Goal: Task Accomplishment & Management: Use online tool/utility

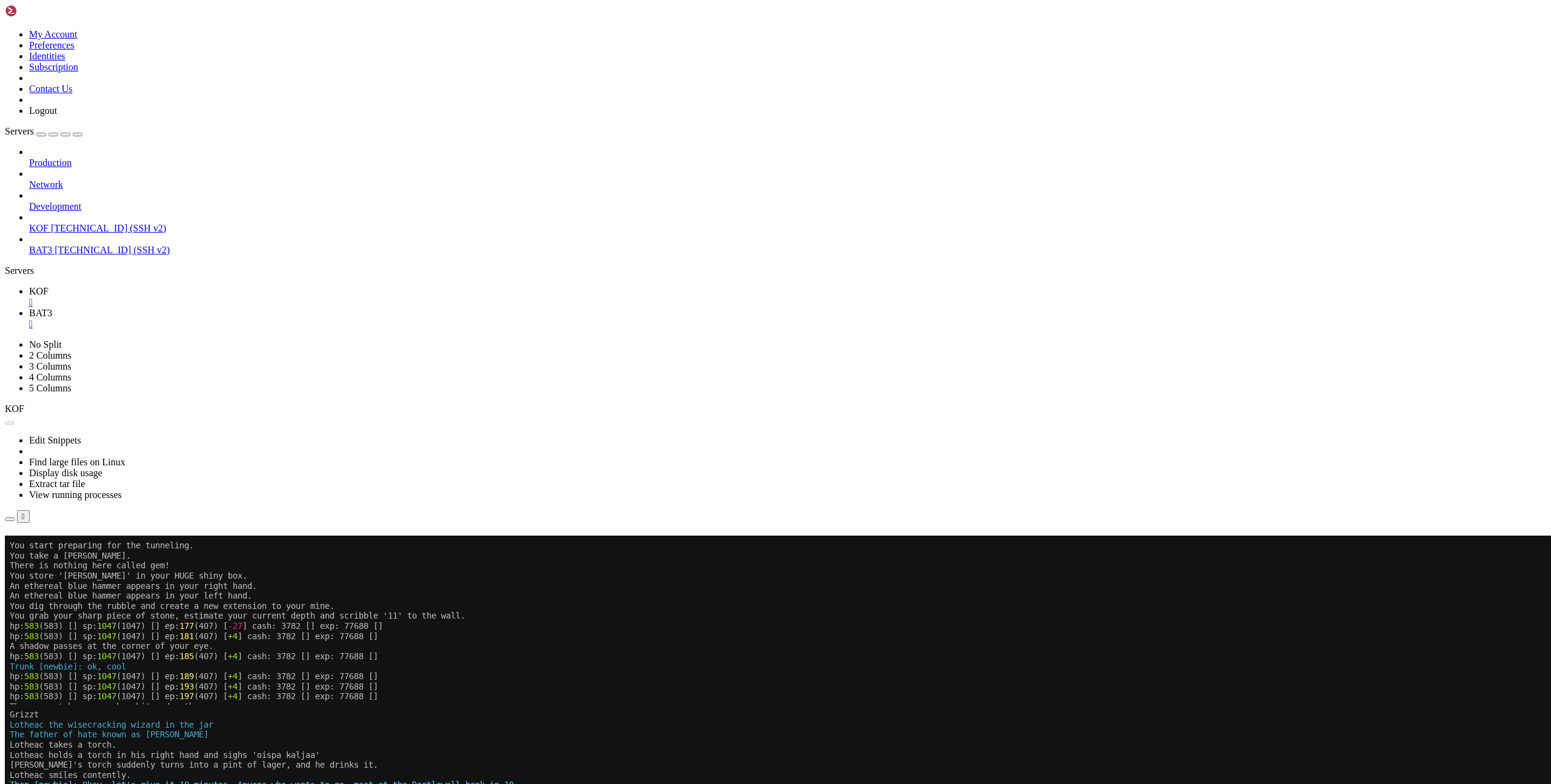
scroll to position [836, 0]
click at [53, 546] on button "Reconnect" at bounding box center [29, 552] width 48 height 13
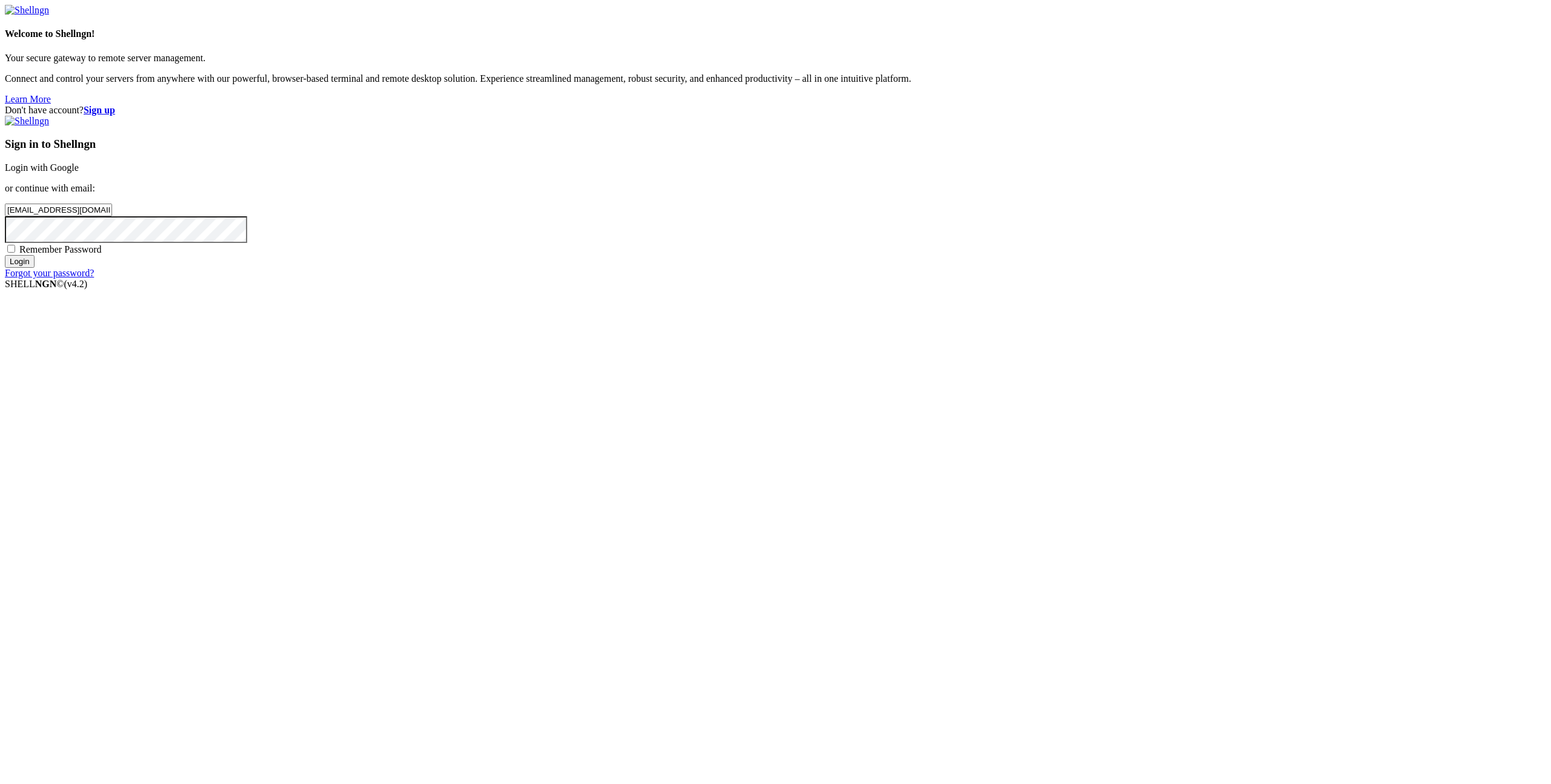
click at [34, 268] on input "Login" at bounding box center [20, 261] width 30 height 13
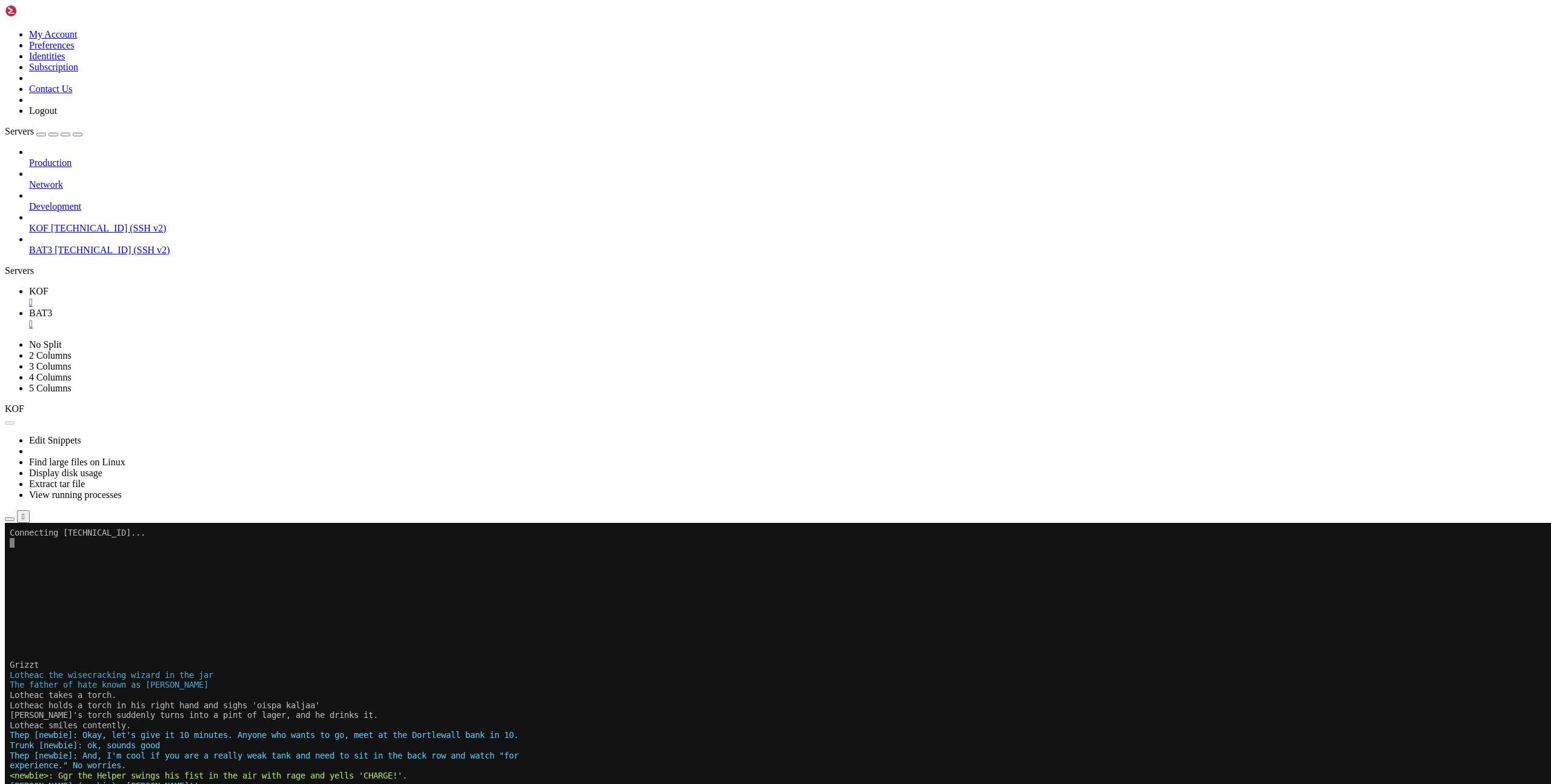
scroll to position [836, 0]
click at [53, 666] on button "Reconnect" at bounding box center [29, 672] width 48 height 13
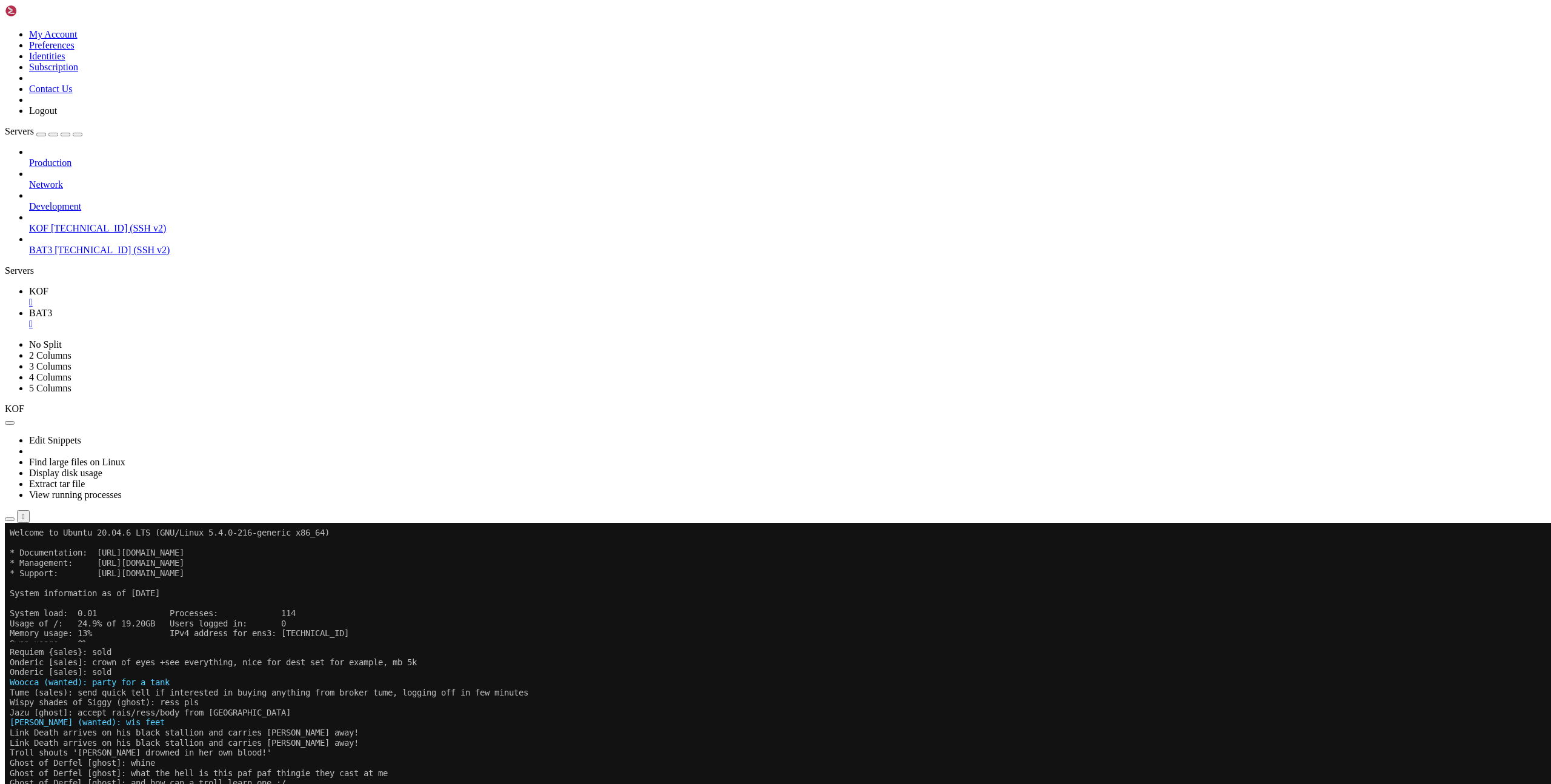
click at [190, 286] on link "KOF " at bounding box center [787, 296] width 1518 height 22
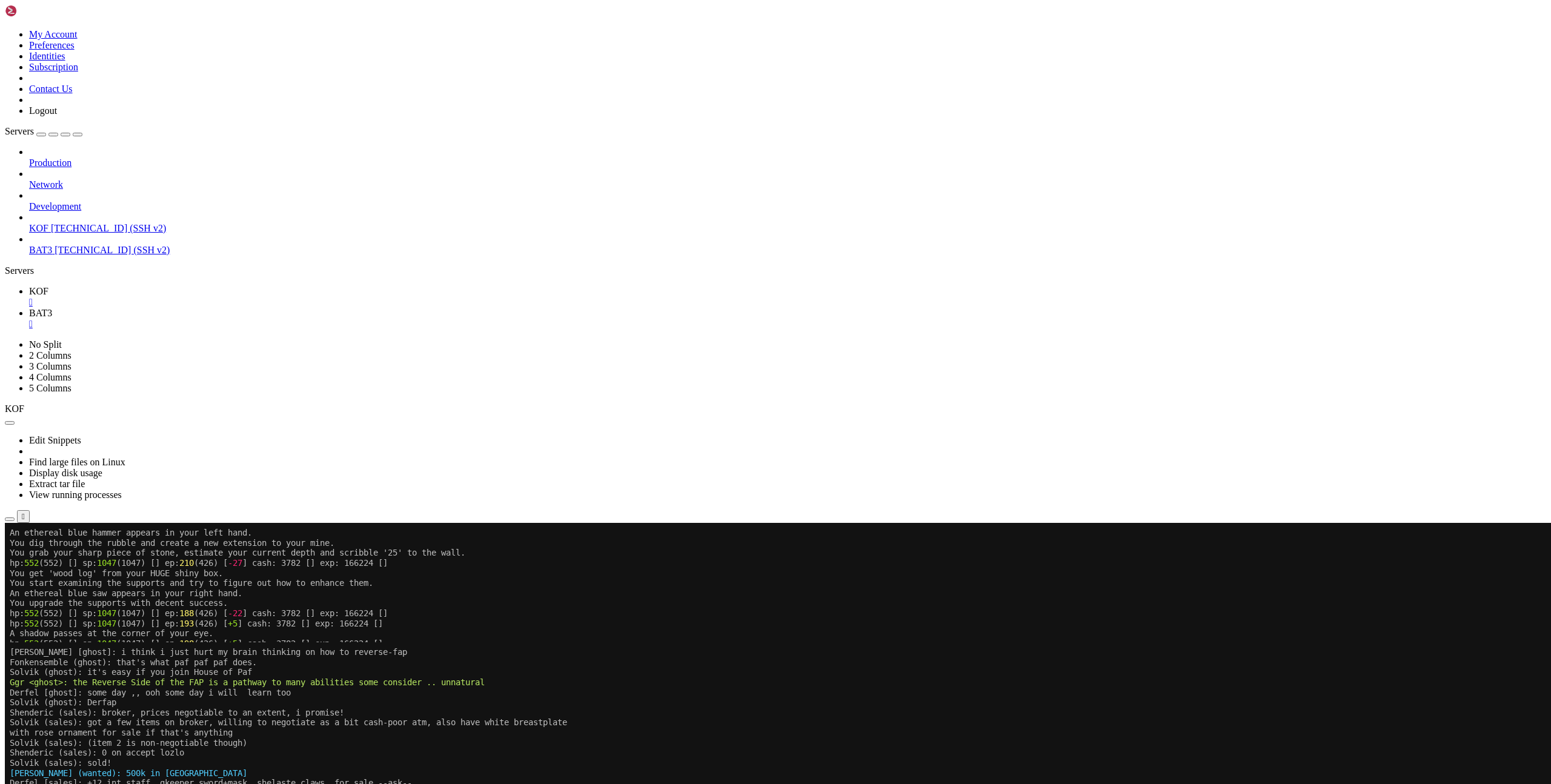
click at [52, 307] on span "BAT3" at bounding box center [40, 313] width 23 height 10
click at [48, 286] on span "KOF" at bounding box center [39, 291] width 19 height 10
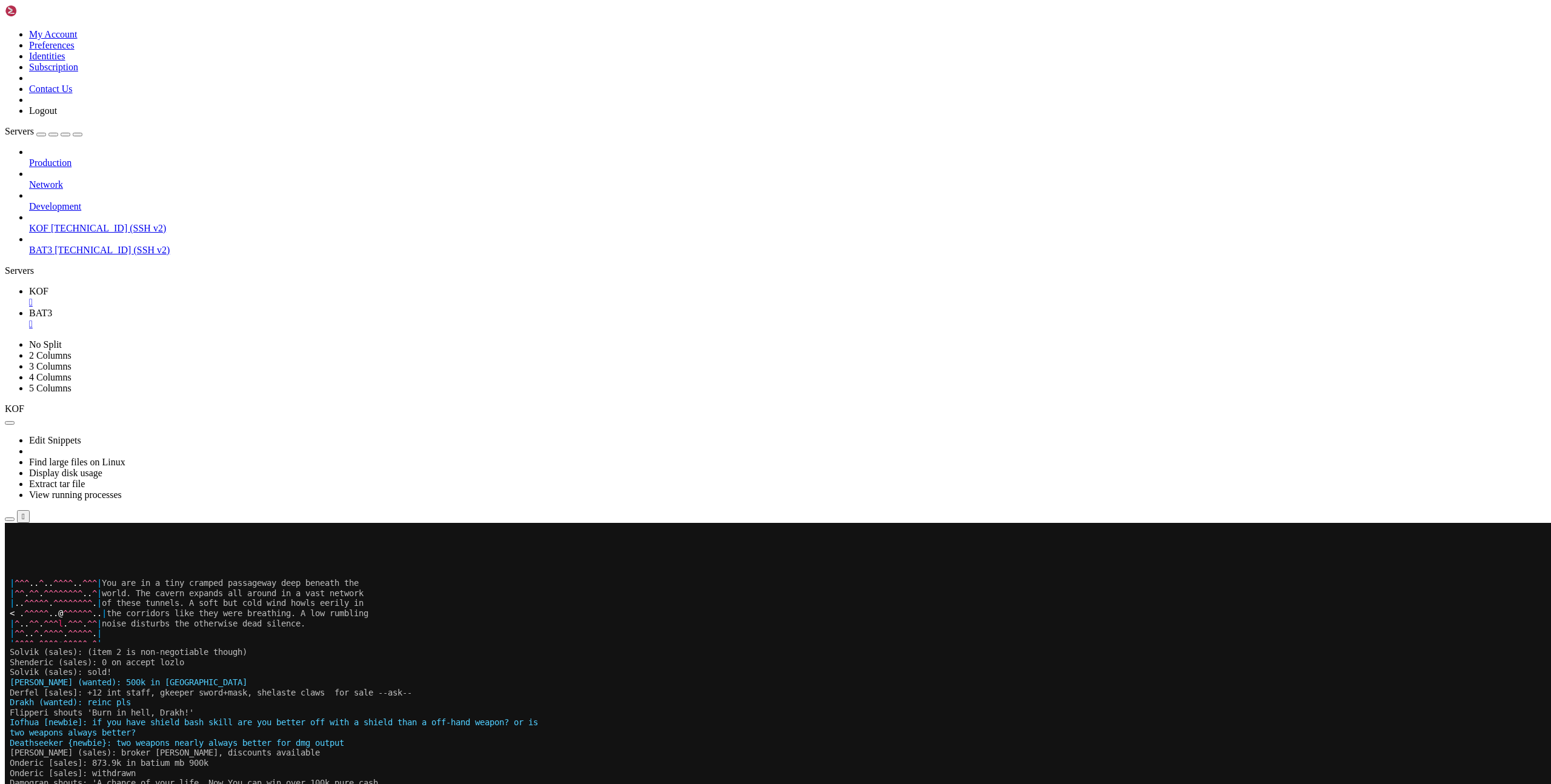
scroll to position [322, 0]
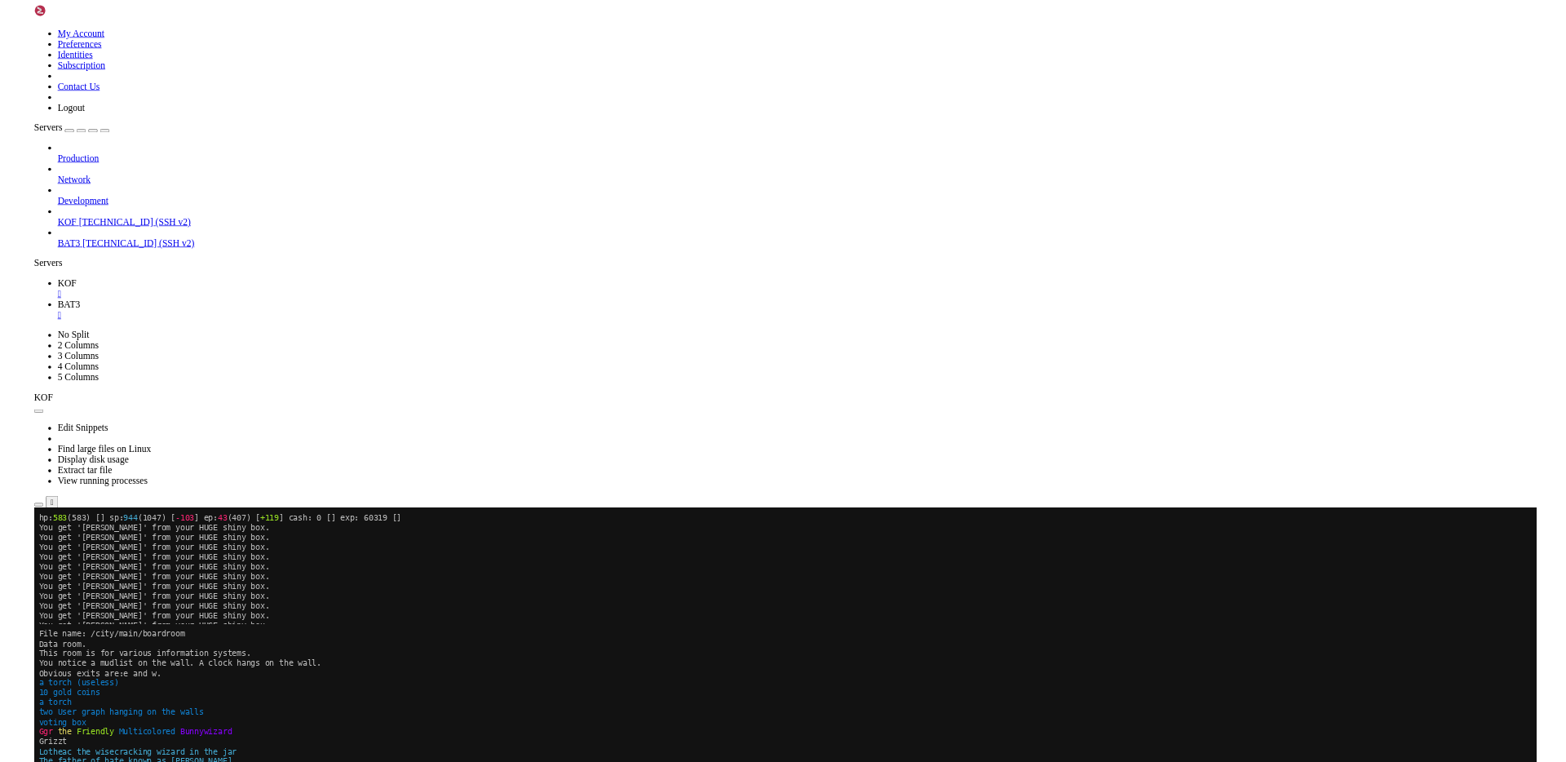
scroll to position [1424, 0]
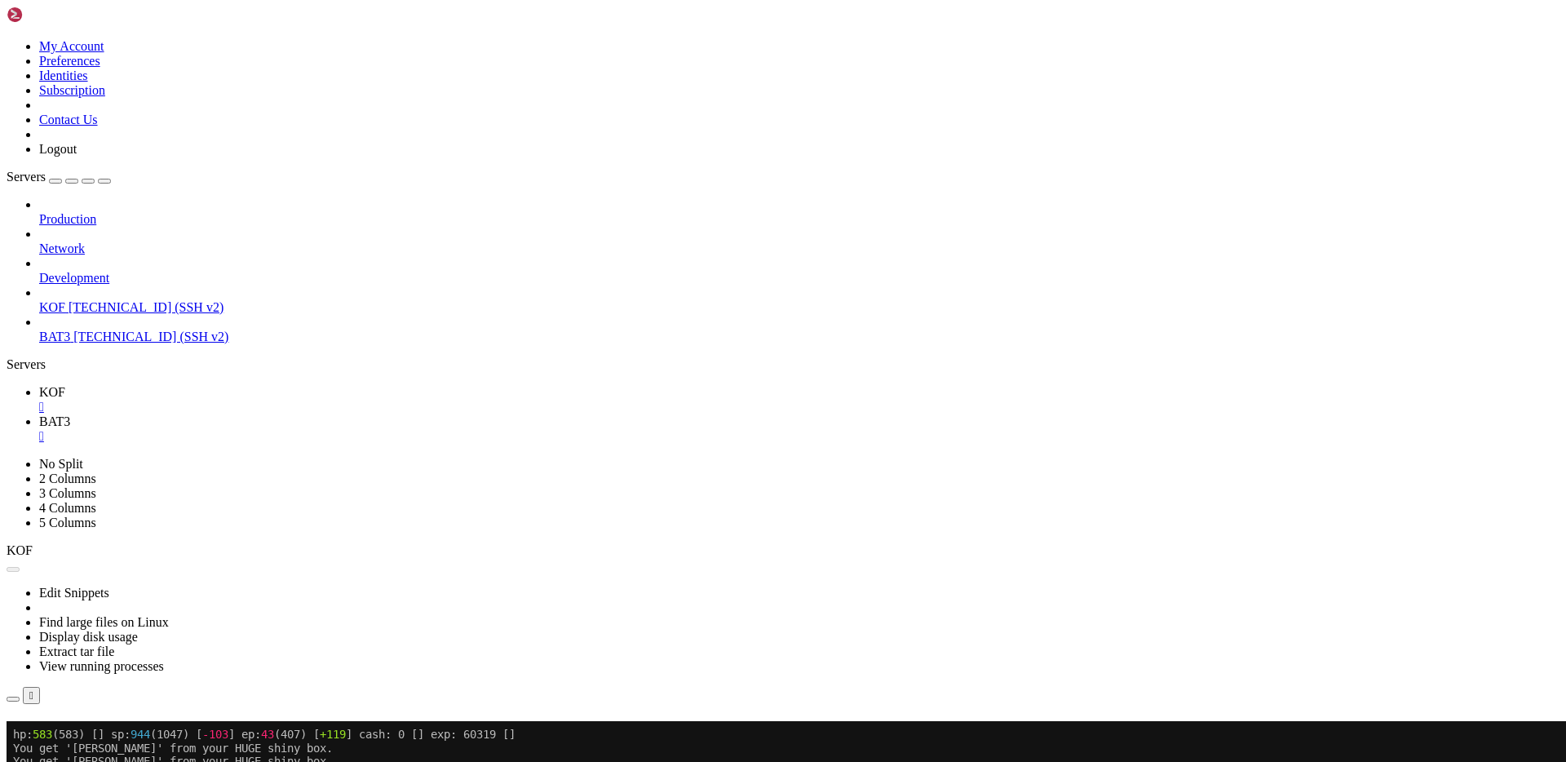
drag, startPoint x: 1325, startPoint y: 786, endPoint x: 1324, endPoint y: 733, distance: 53.0
